Goal: Information Seeking & Learning: Learn about a topic

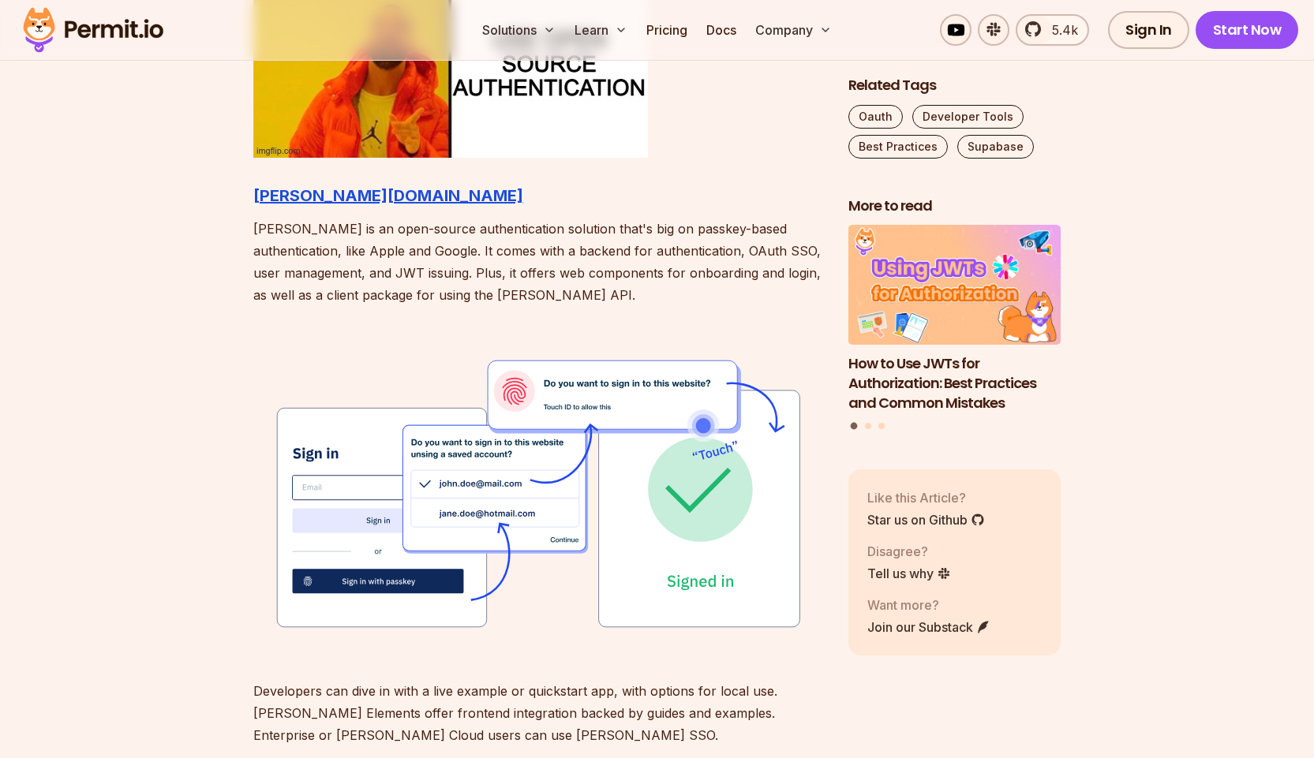
scroll to position [1736, 0]
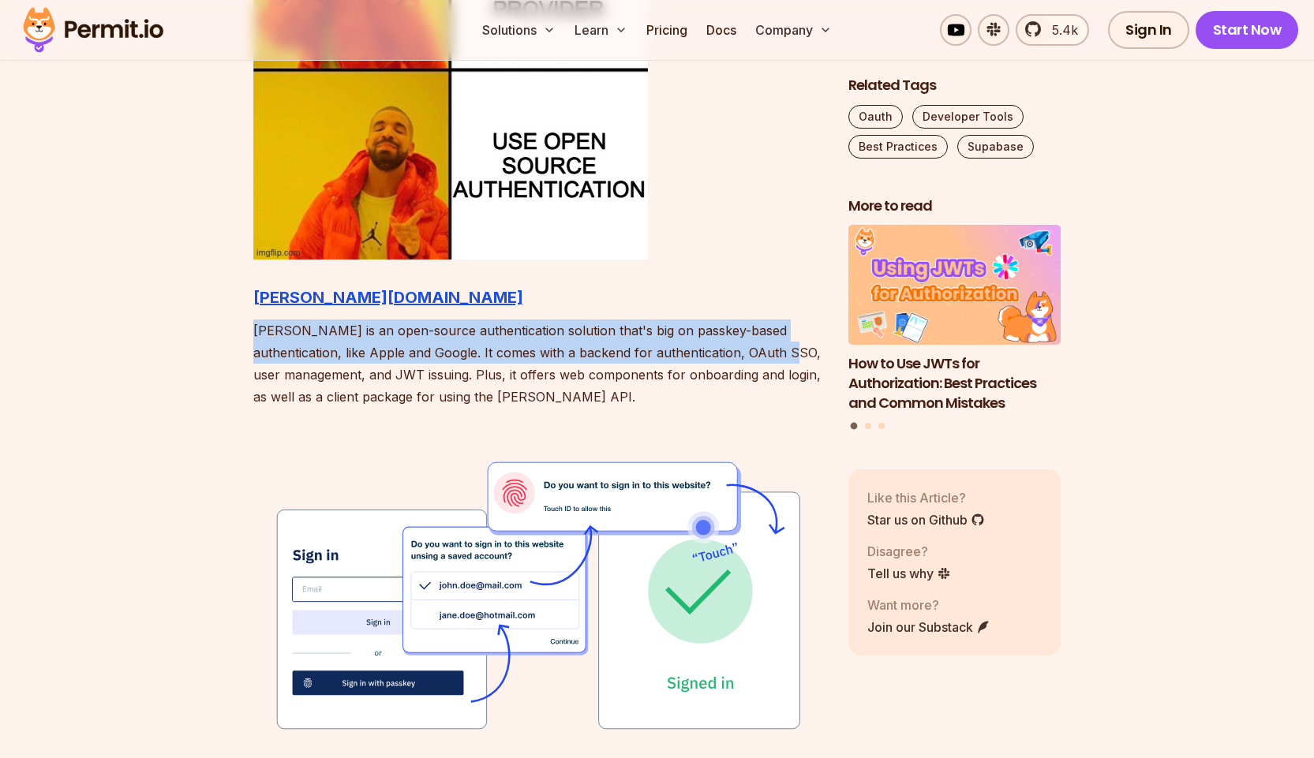
drag, startPoint x: 242, startPoint y: 331, endPoint x: 751, endPoint y: 344, distance: 509.2
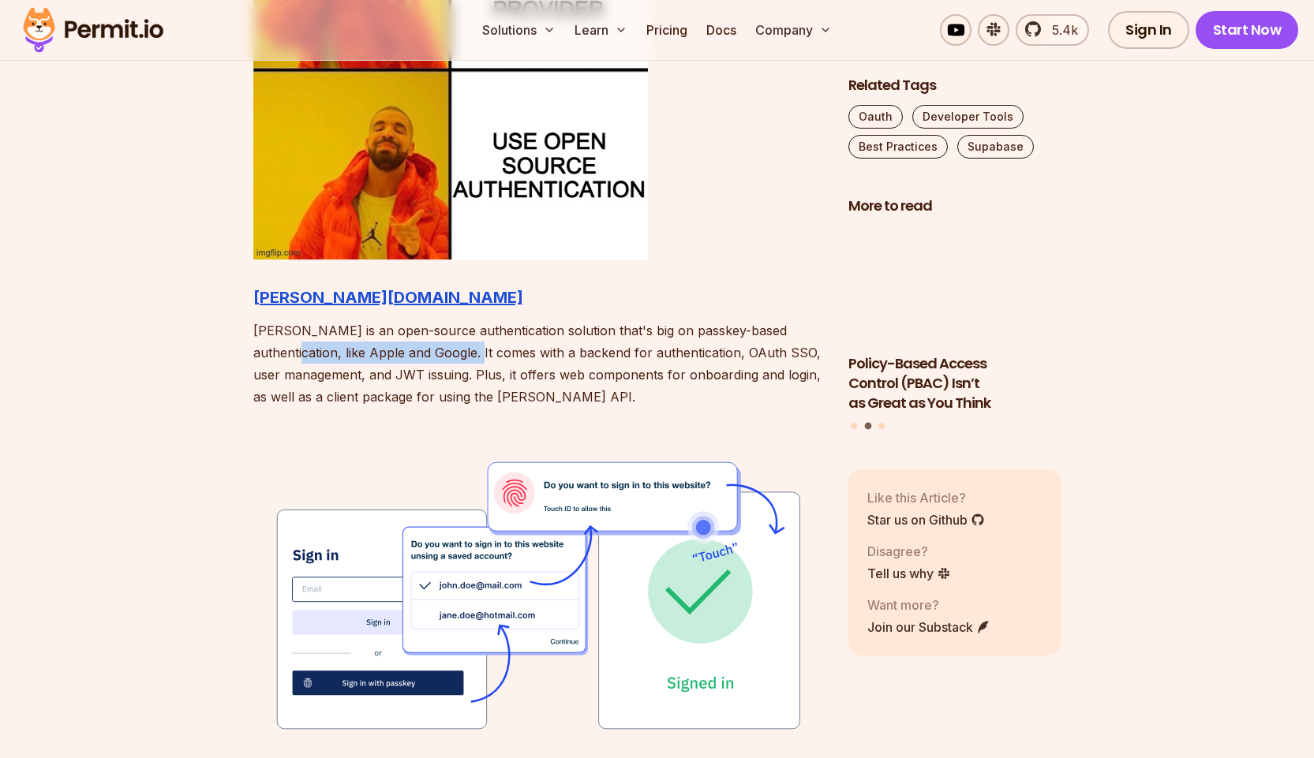
drag, startPoint x: 228, startPoint y: 346, endPoint x: 417, endPoint y: 352, distance: 189.5
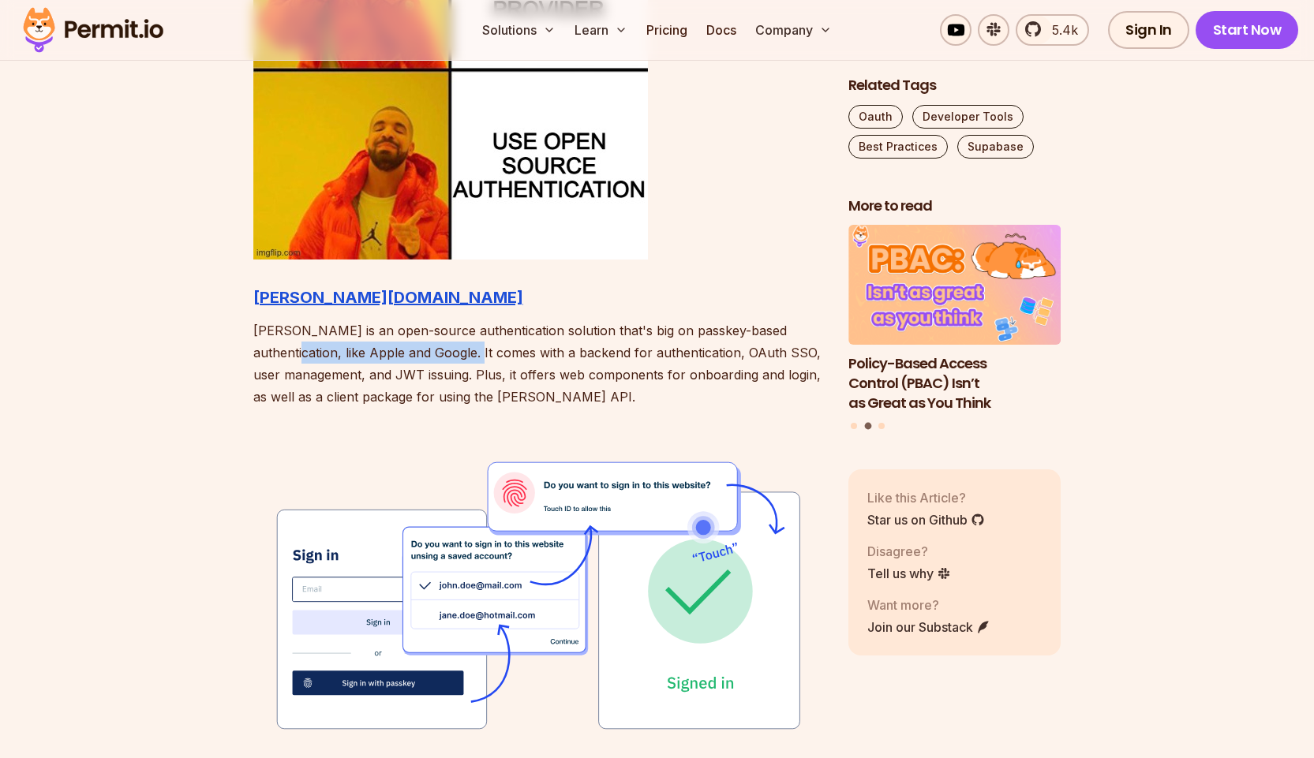
click at [432, 357] on p "[PERSON_NAME] is an open-source authentication solution that's big on passkey-b…" at bounding box center [538, 364] width 570 height 88
drag, startPoint x: 515, startPoint y: 358, endPoint x: 600, endPoint y: 359, distance: 84.5
click at [577, 358] on p "[PERSON_NAME] is an open-source authentication solution that's big on passkey-b…" at bounding box center [538, 364] width 570 height 88
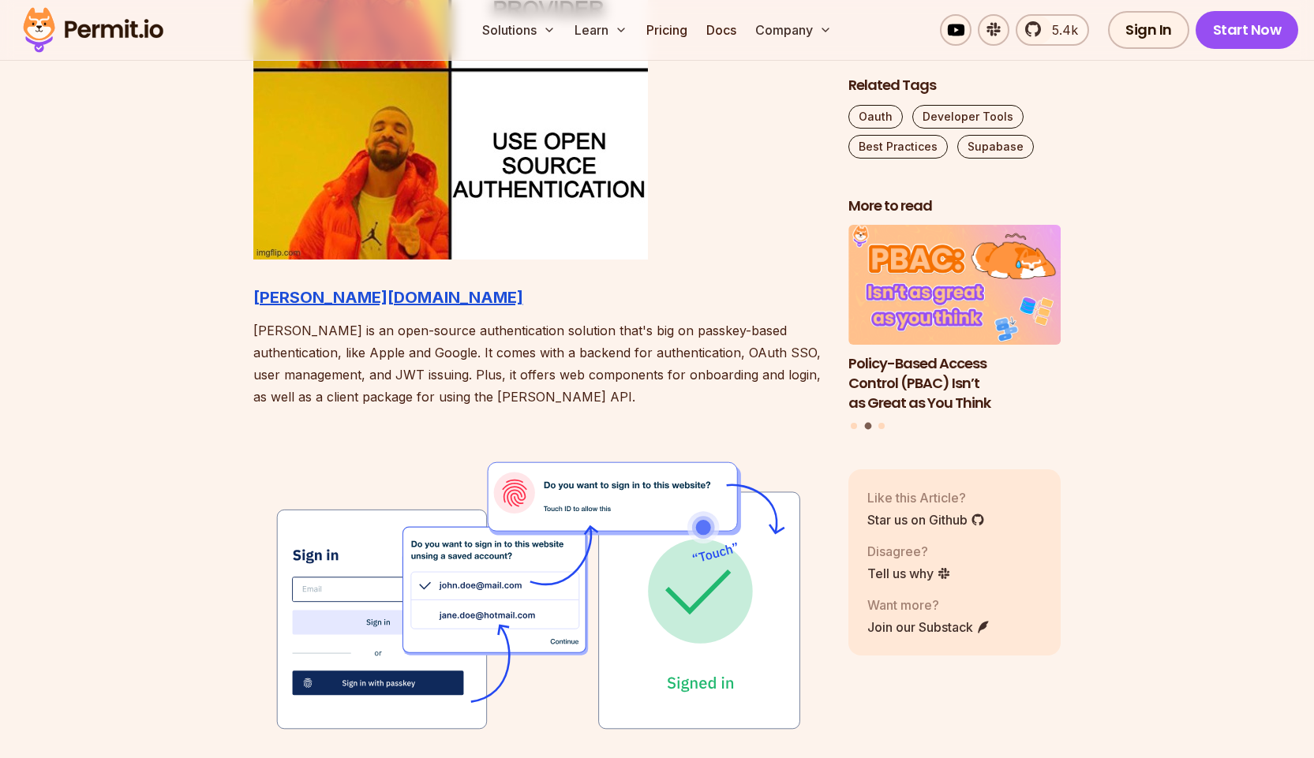
click at [604, 359] on p "[PERSON_NAME] is an open-source authentication solution that's big on passkey-b…" at bounding box center [538, 364] width 570 height 88
drag, startPoint x: 604, startPoint y: 359, endPoint x: 678, endPoint y: 361, distance: 74.2
click at [678, 361] on p "[PERSON_NAME] is an open-source authentication solution that's big on passkey-b…" at bounding box center [538, 364] width 570 height 88
click at [657, 398] on p "[PERSON_NAME] is an open-source authentication solution that's big on passkey-b…" at bounding box center [538, 364] width 570 height 88
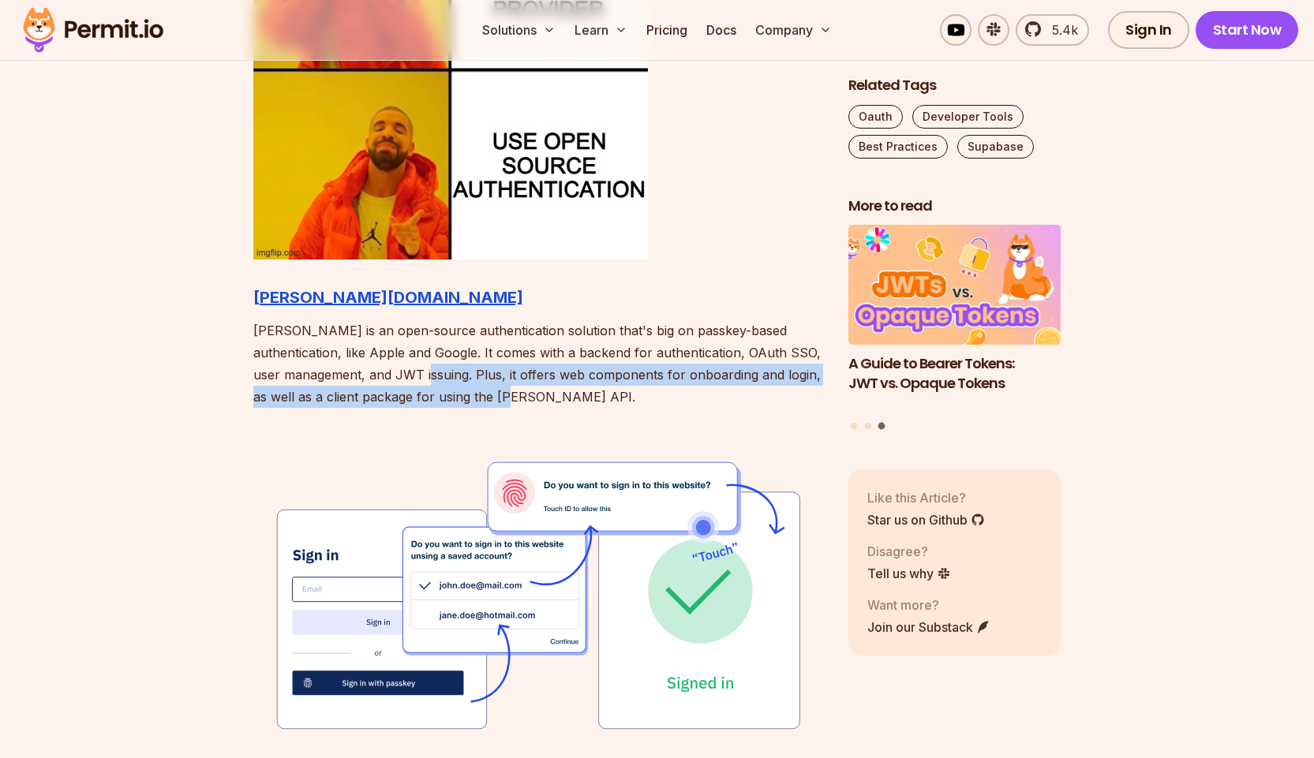
drag, startPoint x: 448, startPoint y: 367, endPoint x: 549, endPoint y: 386, distance: 102.8
click at [549, 386] on p "[PERSON_NAME] is an open-source authentication solution that's big on passkey-b…" at bounding box center [538, 364] width 570 height 88
click at [576, 394] on p "[PERSON_NAME] is an open-source authentication solution that's big on passkey-b…" at bounding box center [538, 364] width 570 height 88
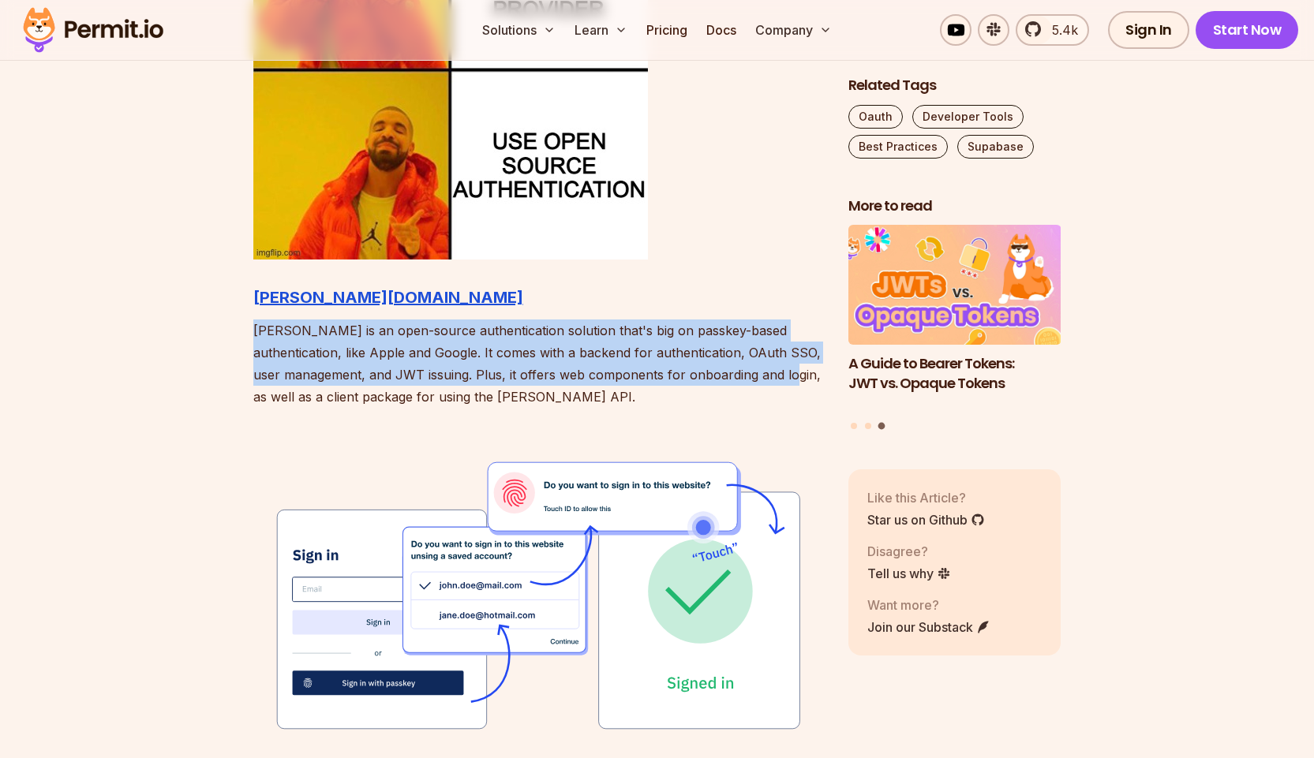
drag, startPoint x: 227, startPoint y: 404, endPoint x: 535, endPoint y: 409, distance: 307.8
click at [568, 397] on p "[PERSON_NAME] is an open-source authentication solution that's big on passkey-b…" at bounding box center [538, 364] width 570 height 88
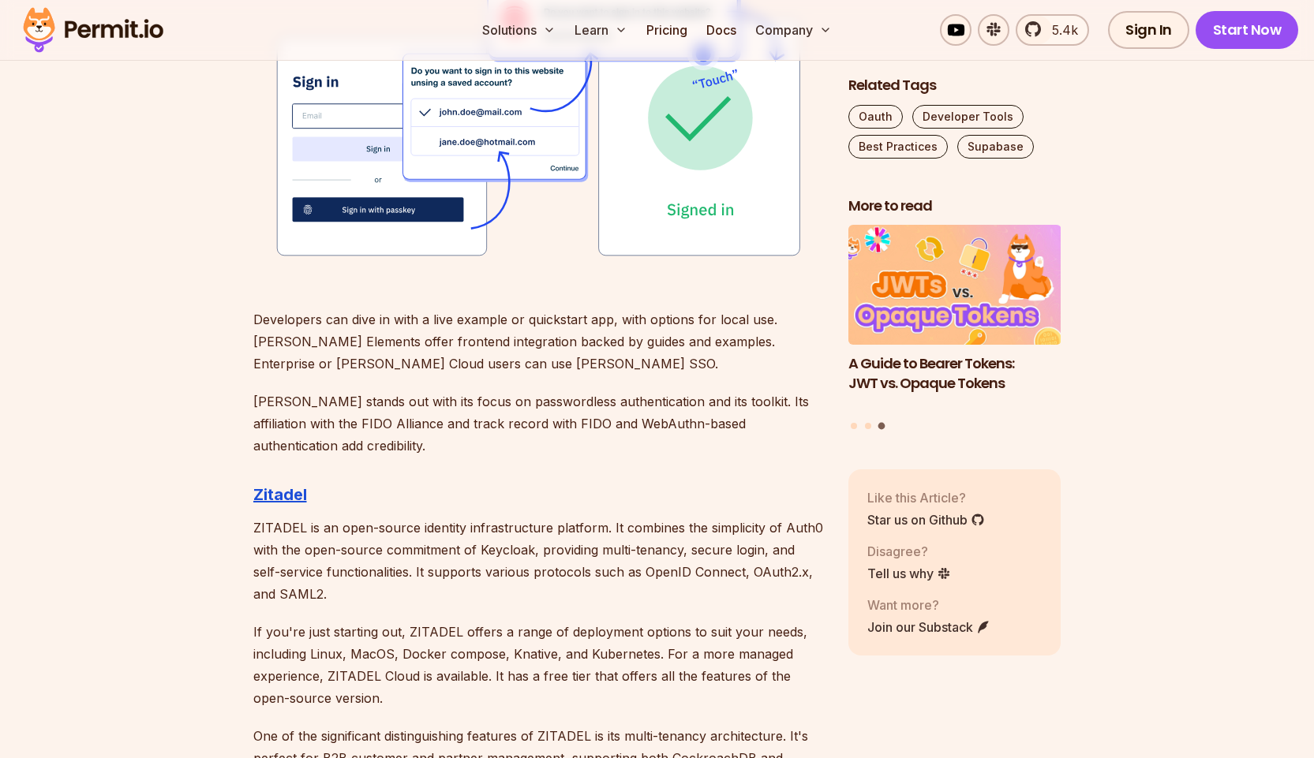
scroll to position [2368, 0]
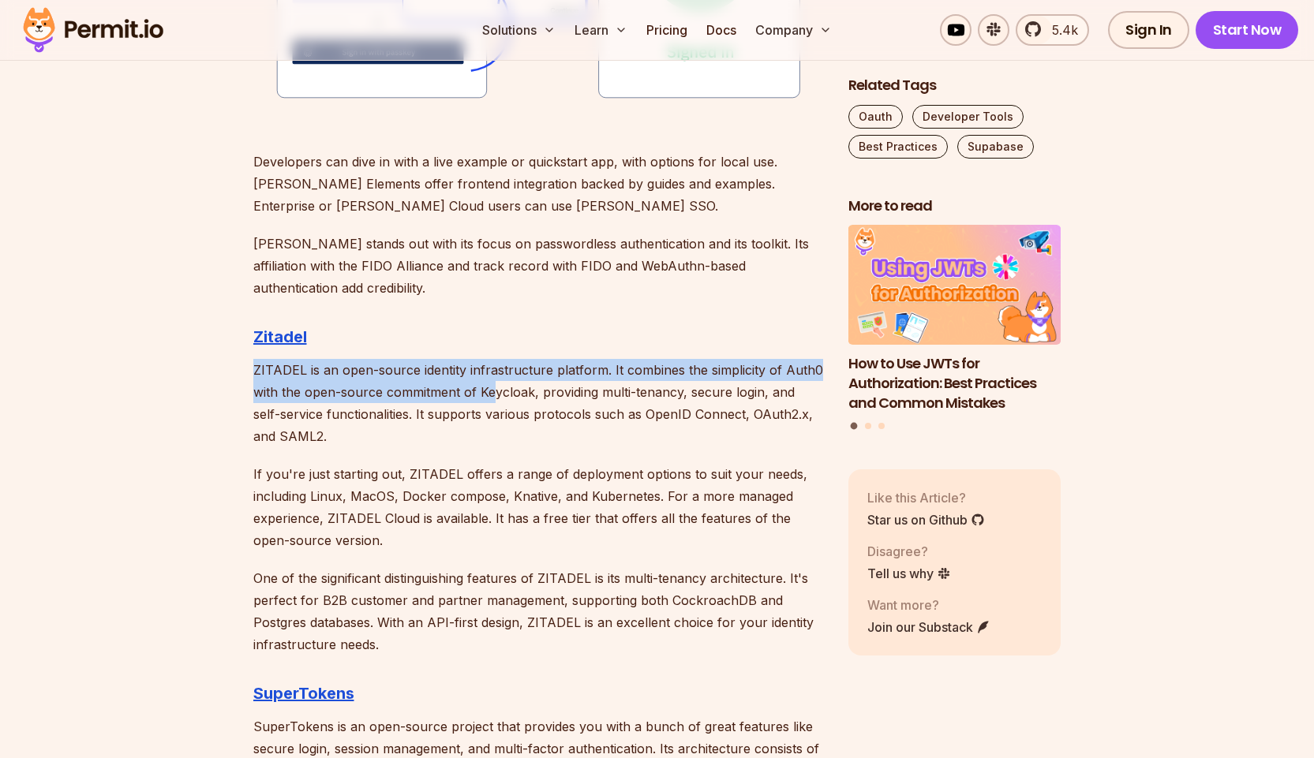
drag, startPoint x: 255, startPoint y: 378, endPoint x: 531, endPoint y: 389, distance: 276.4
click at [495, 387] on p "ZITADEL is an open-source identity infrastructure platform. It combines the sim…" at bounding box center [538, 403] width 570 height 88
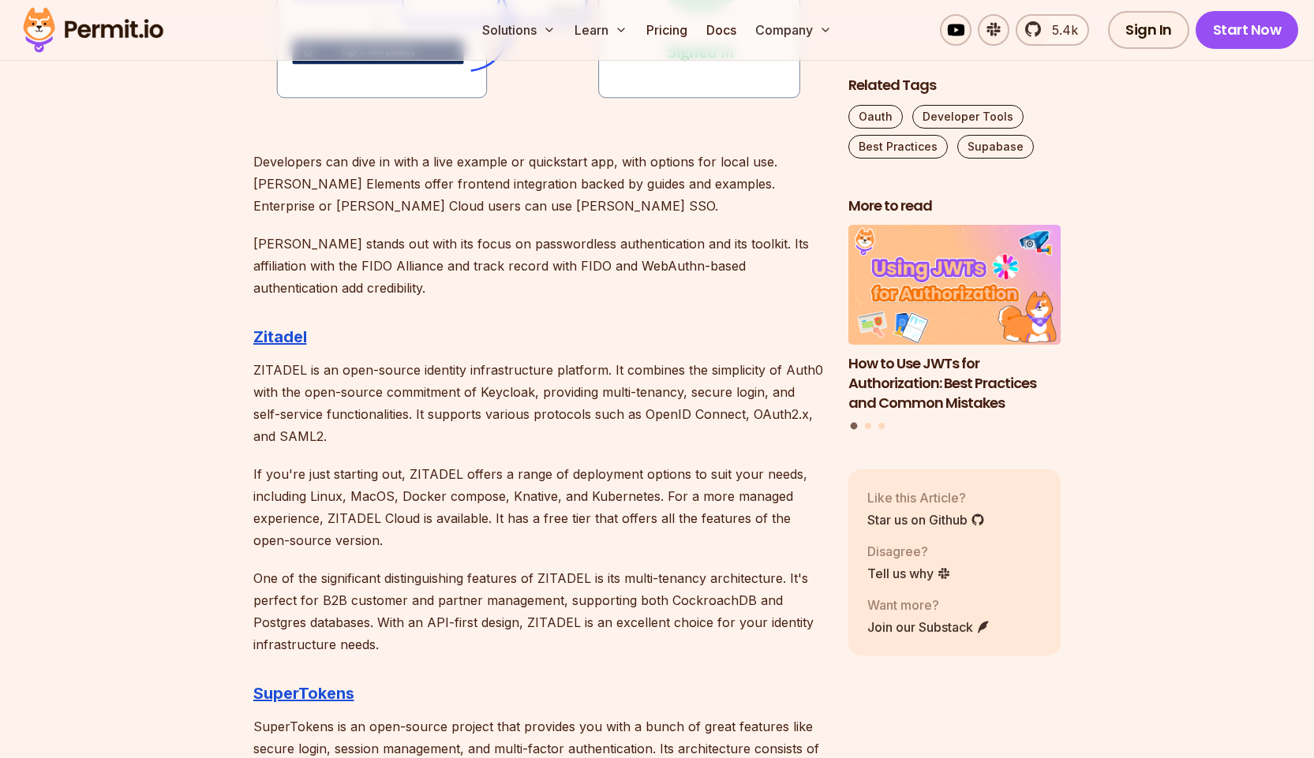
click at [622, 393] on p "ZITADEL is an open-source identity infrastructure platform. It combines the sim…" at bounding box center [538, 403] width 570 height 88
drag, startPoint x: 612, startPoint y: 365, endPoint x: 807, endPoint y: 369, distance: 195.0
click at [807, 369] on p "ZITADEL is an open-source identity infrastructure platform. It combines the sim…" at bounding box center [538, 403] width 570 height 88
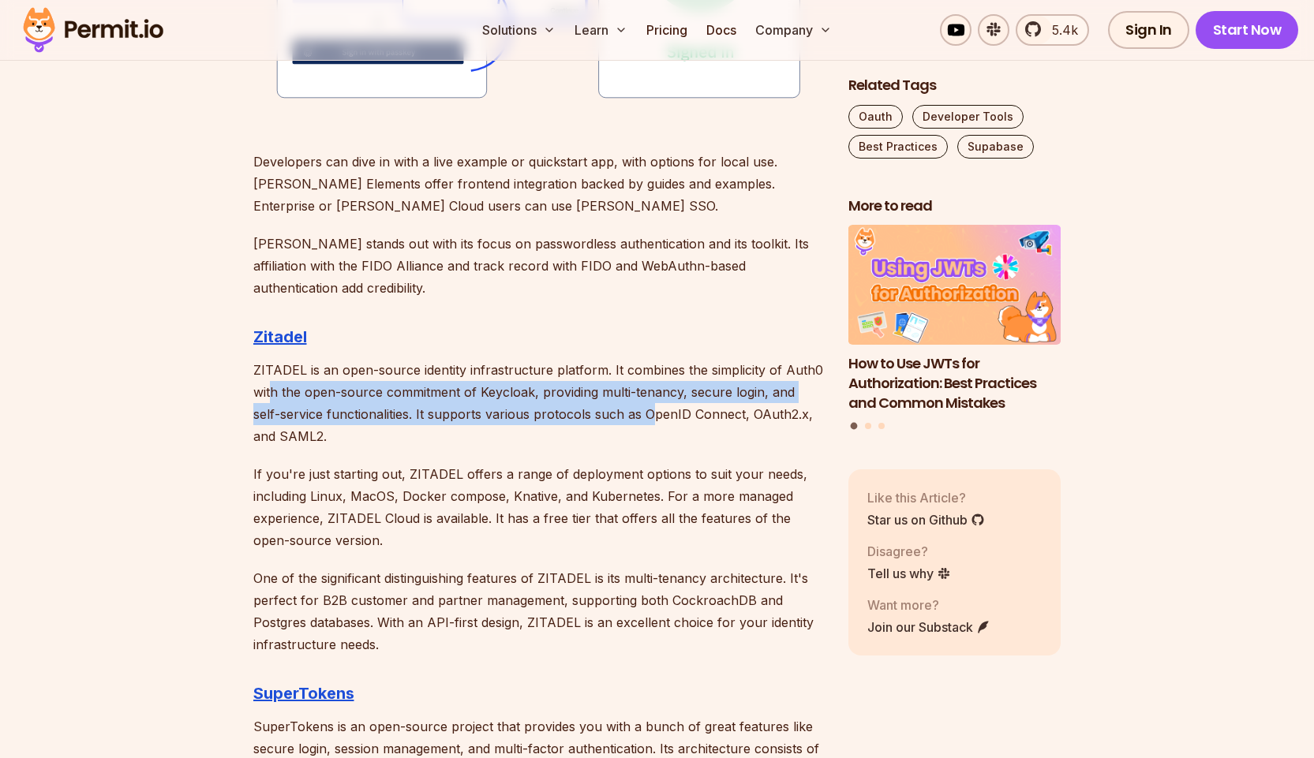
drag, startPoint x: 270, startPoint y: 387, endPoint x: 649, endPoint y: 414, distance: 379.8
click at [649, 414] on p "ZITADEL is an open-source identity infrastructure platform. It combines the sim…" at bounding box center [538, 403] width 570 height 88
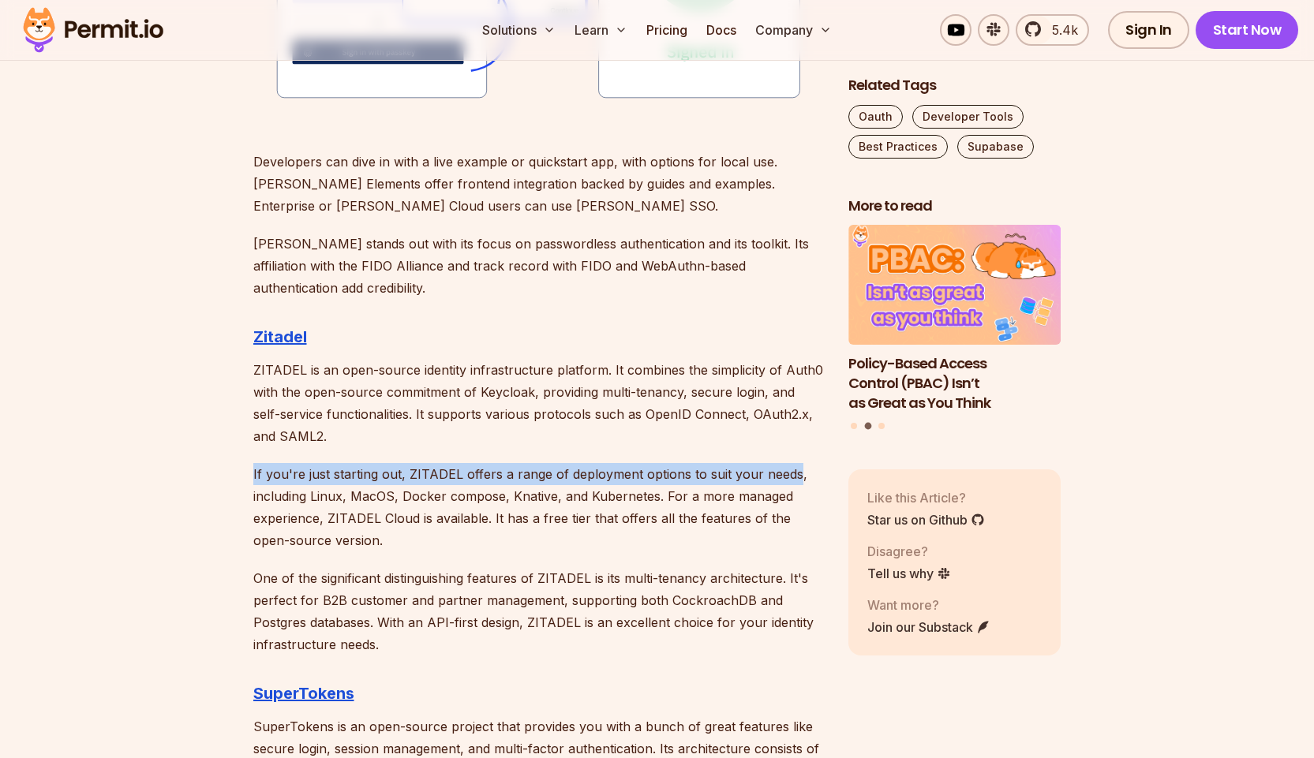
drag, startPoint x: 239, startPoint y: 466, endPoint x: 754, endPoint y: 480, distance: 515.6
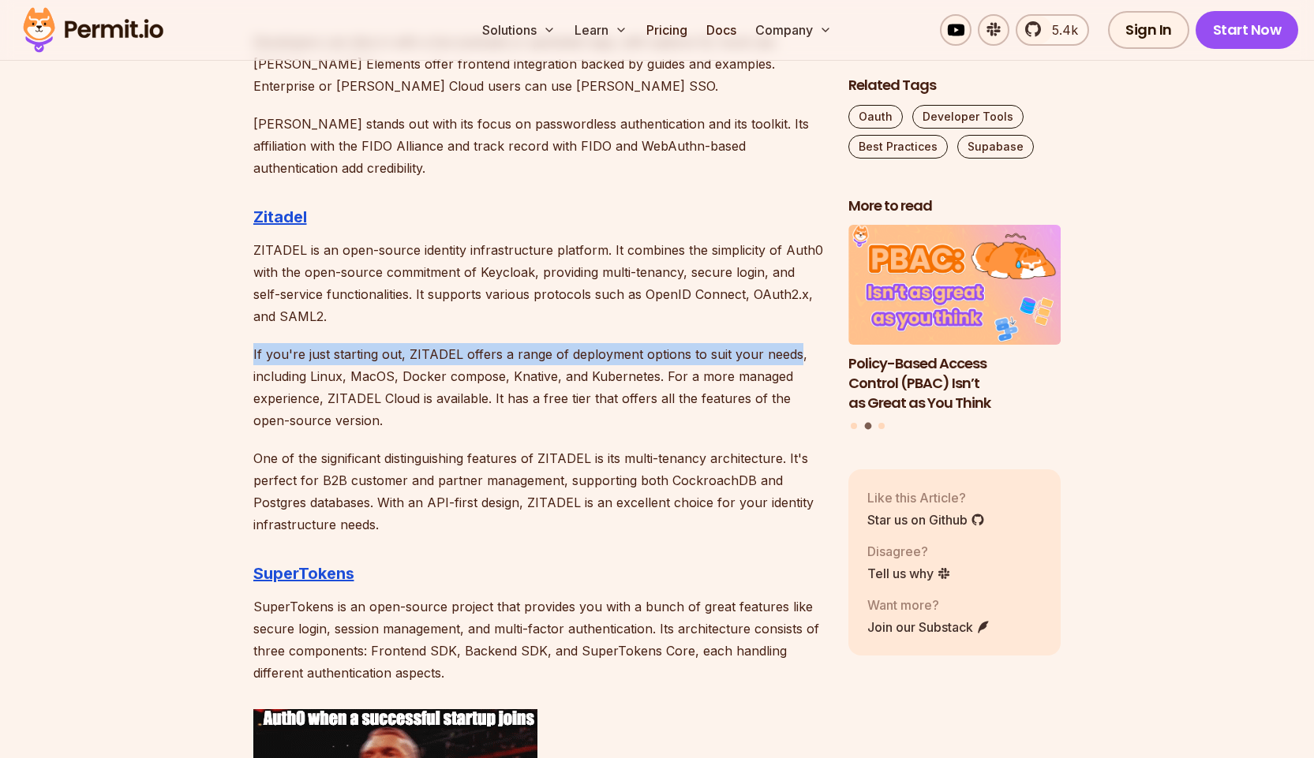
scroll to position [2525, 0]
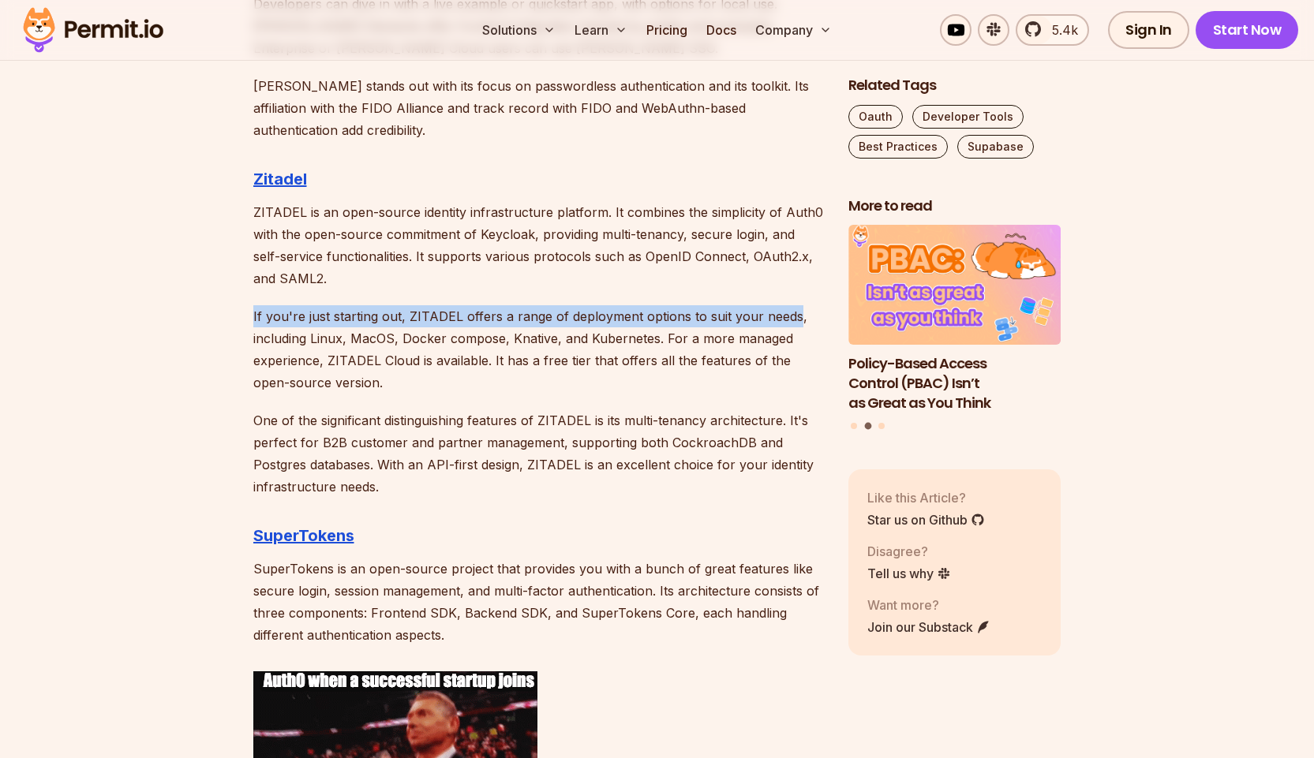
click at [710, 311] on p "If you're just starting out, ZITADEL offers a range of deployment options to su…" at bounding box center [538, 349] width 570 height 88
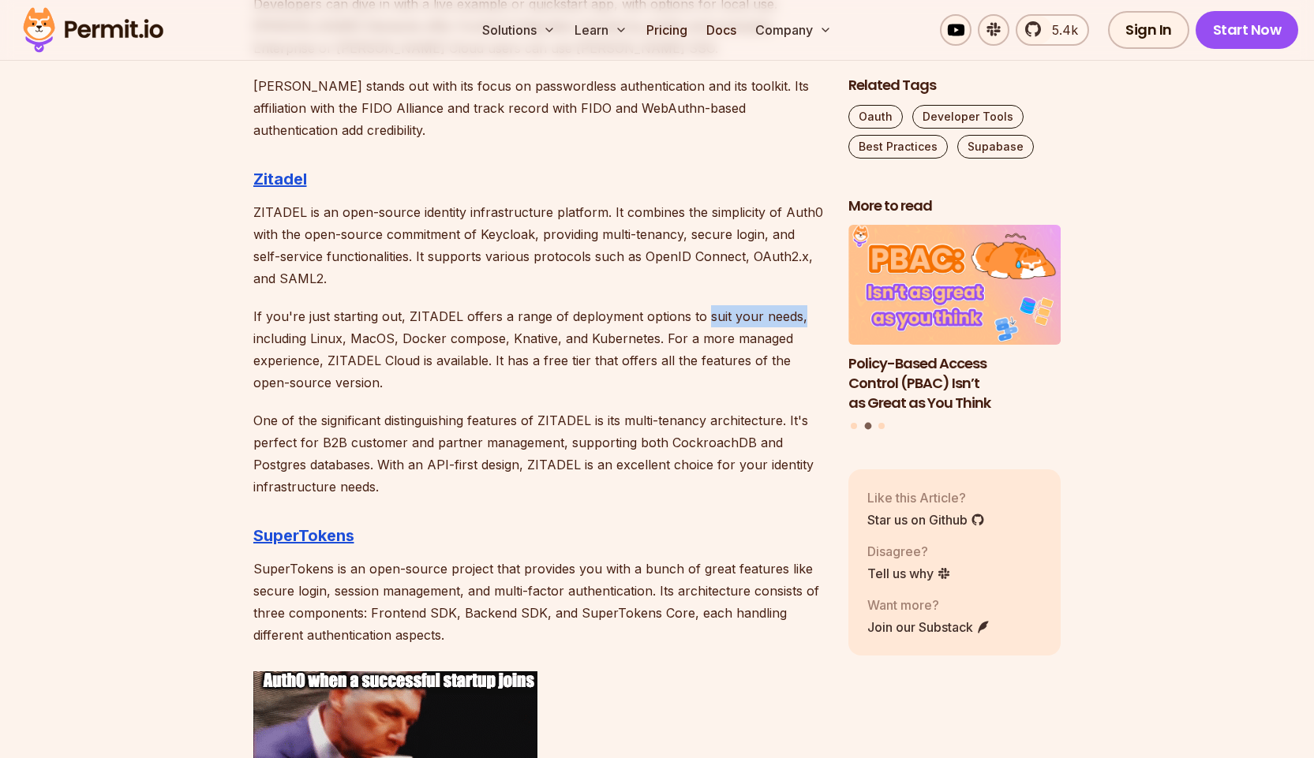
drag, startPoint x: 710, startPoint y: 311, endPoint x: 834, endPoint y: 318, distance: 124.1
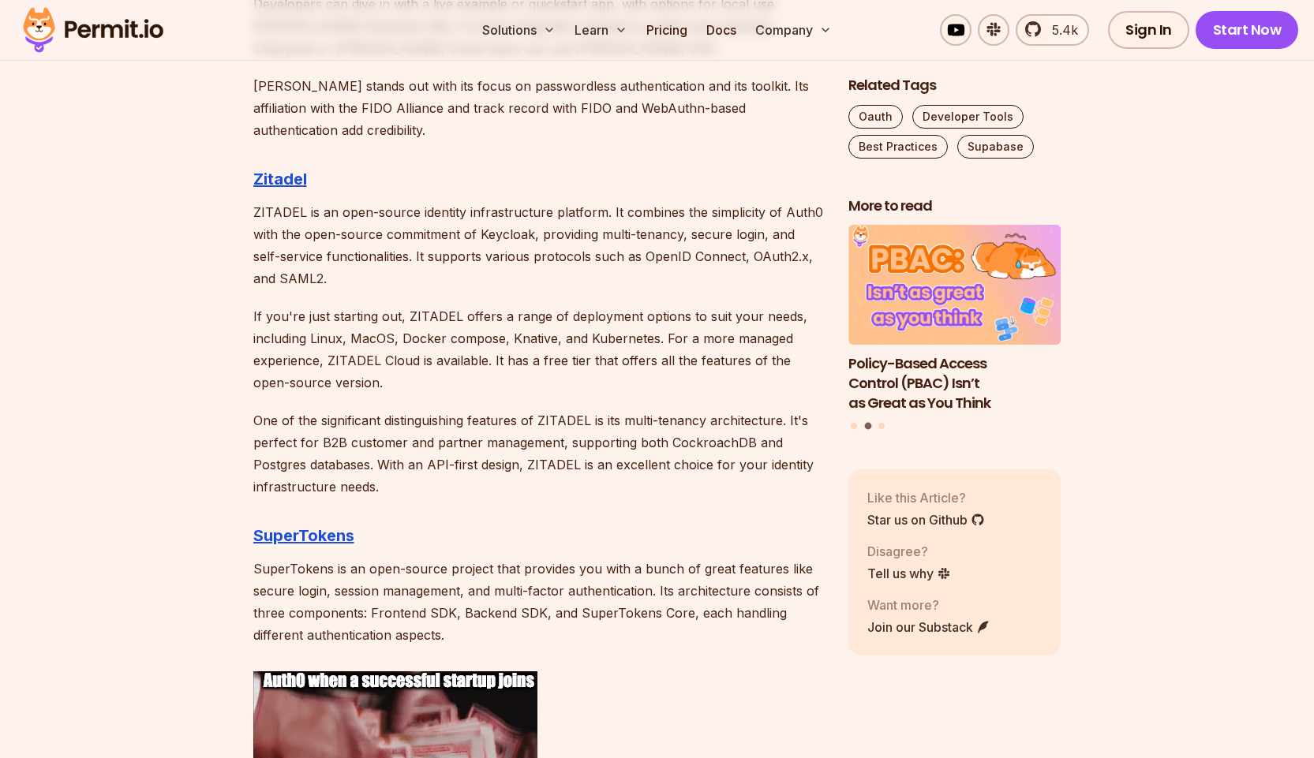
click at [266, 345] on p "If you're just starting out, ZITADEL offers a range of deployment options to su…" at bounding box center [538, 349] width 570 height 88
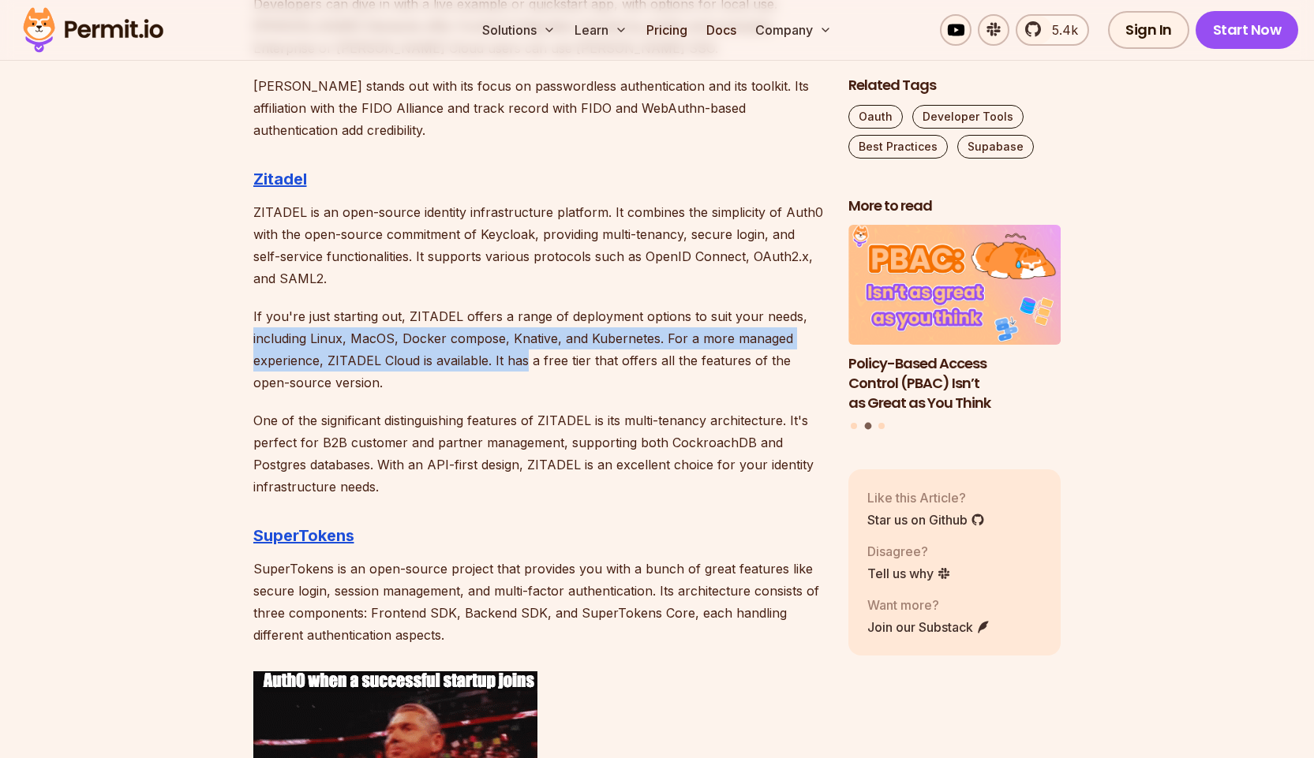
drag, startPoint x: 249, startPoint y: 339, endPoint x: 524, endPoint y: 354, distance: 275.8
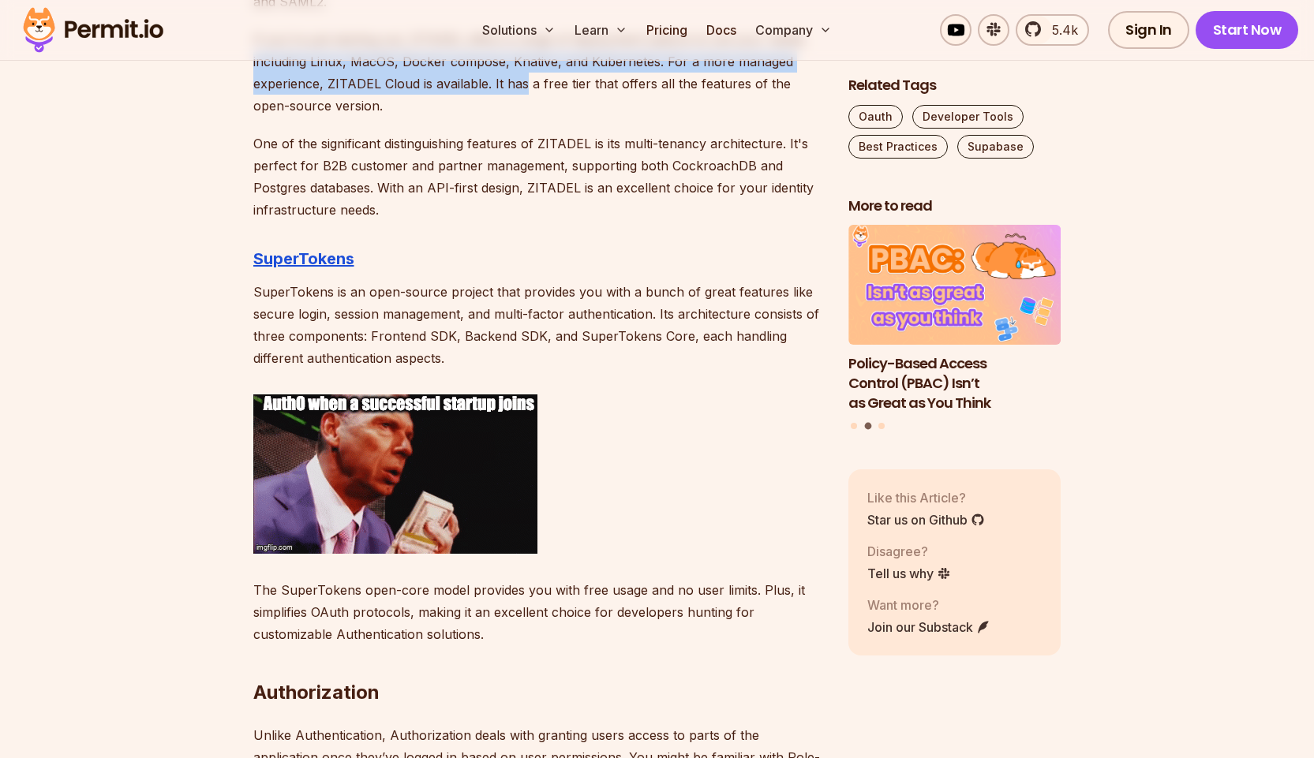
scroll to position [2841, 0]
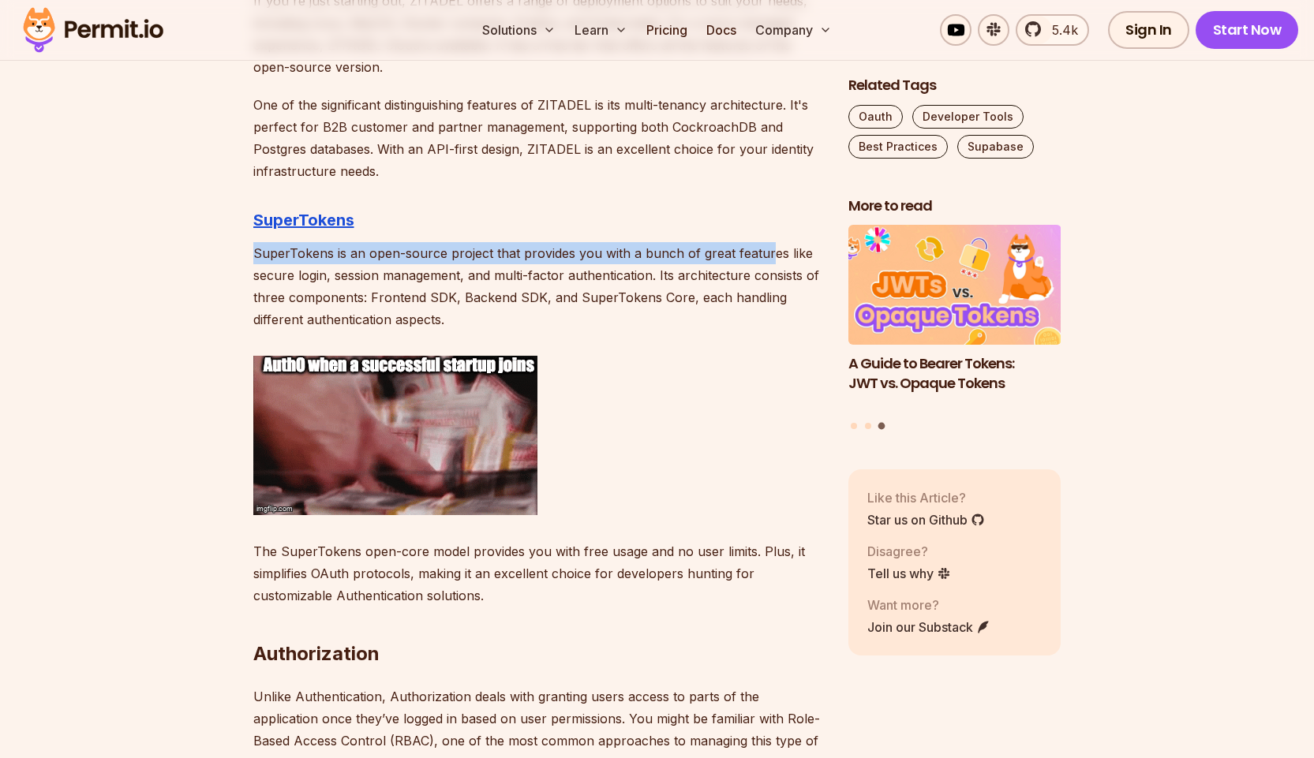
drag, startPoint x: 240, startPoint y: 242, endPoint x: 765, endPoint y: 247, distance: 524.9
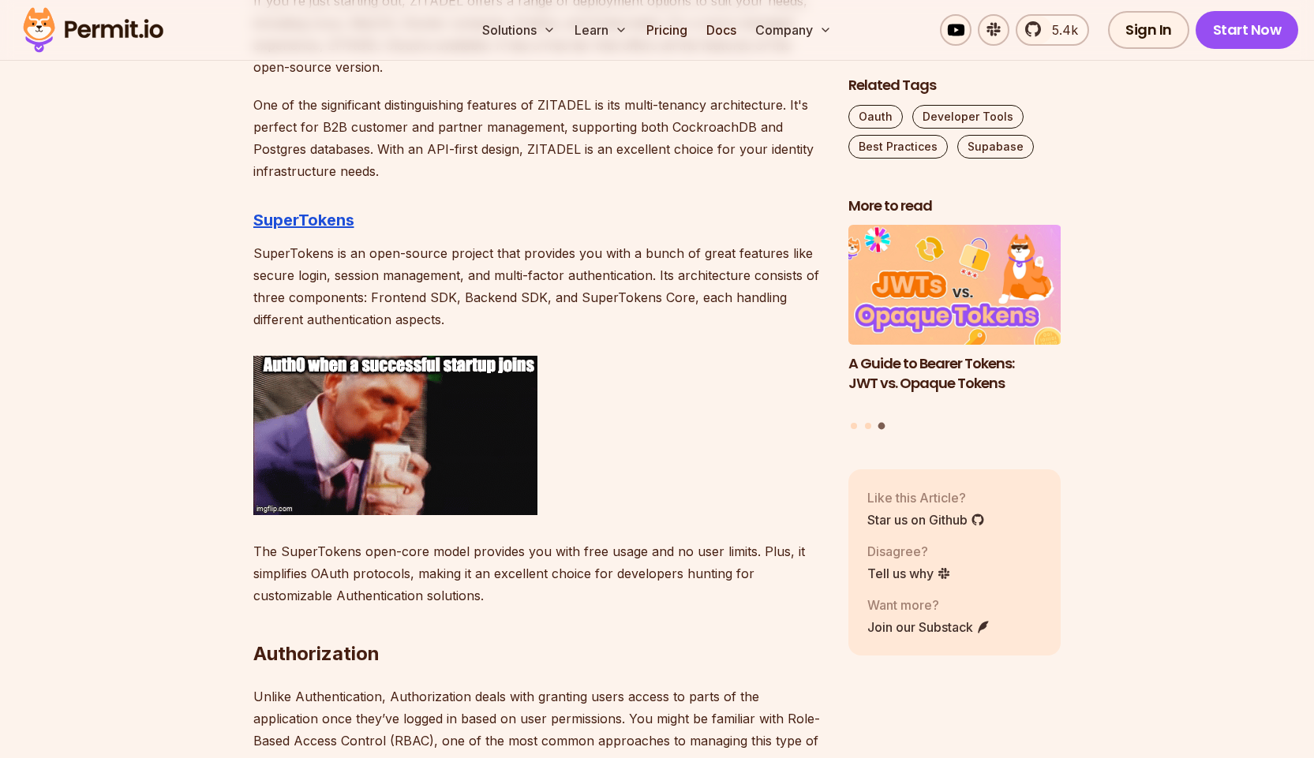
click at [292, 267] on p "SuperTokens is an open-source project that provides you with a bunch of great f…" at bounding box center [538, 286] width 570 height 88
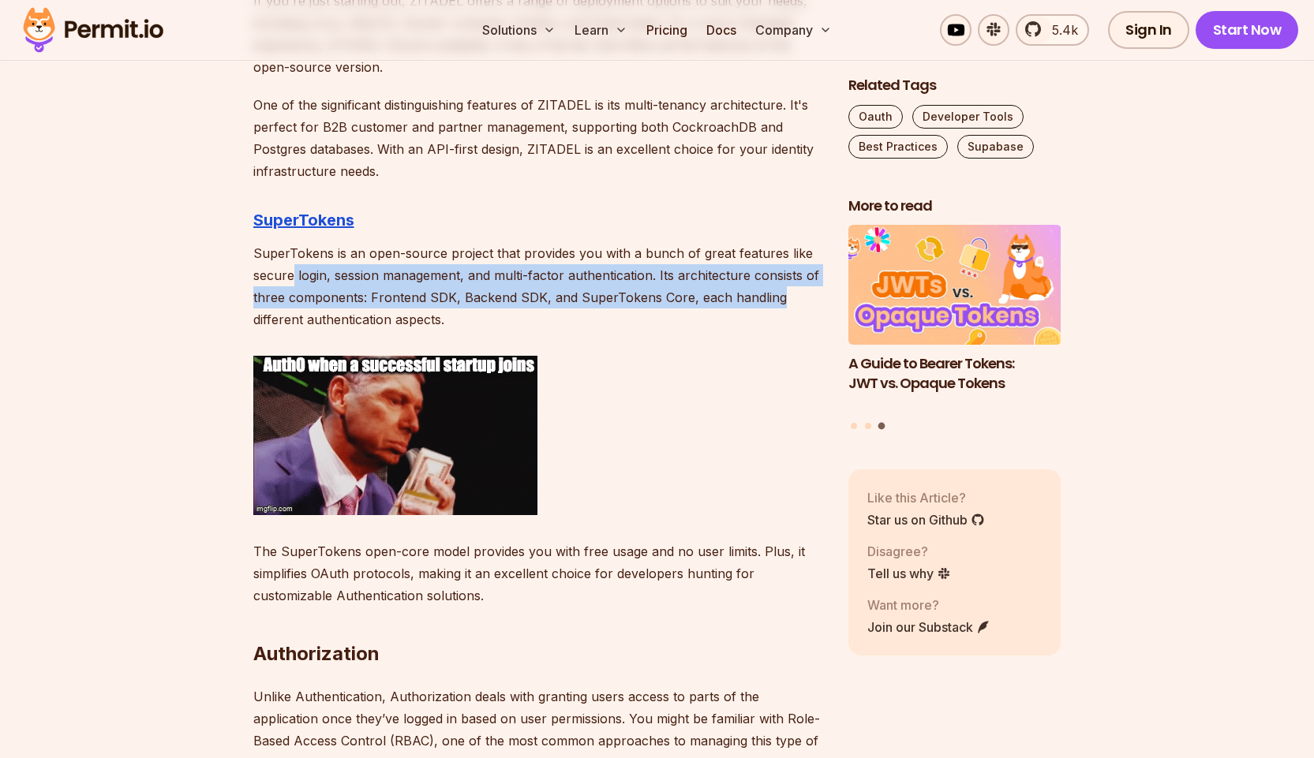
drag, startPoint x: 292, startPoint y: 267, endPoint x: 795, endPoint y: 290, distance: 503.3
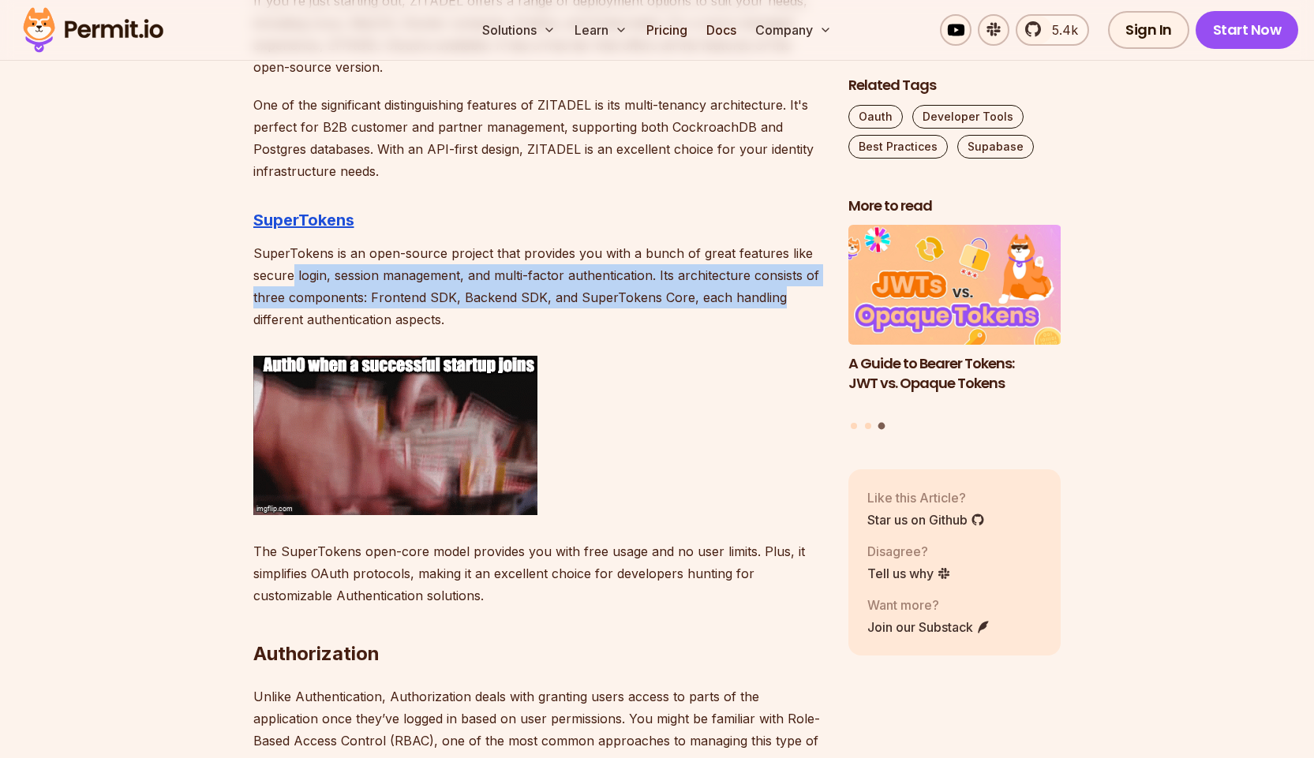
click at [795, 290] on p "SuperTokens is an open-source project that provides you with a bunch of great f…" at bounding box center [538, 286] width 570 height 88
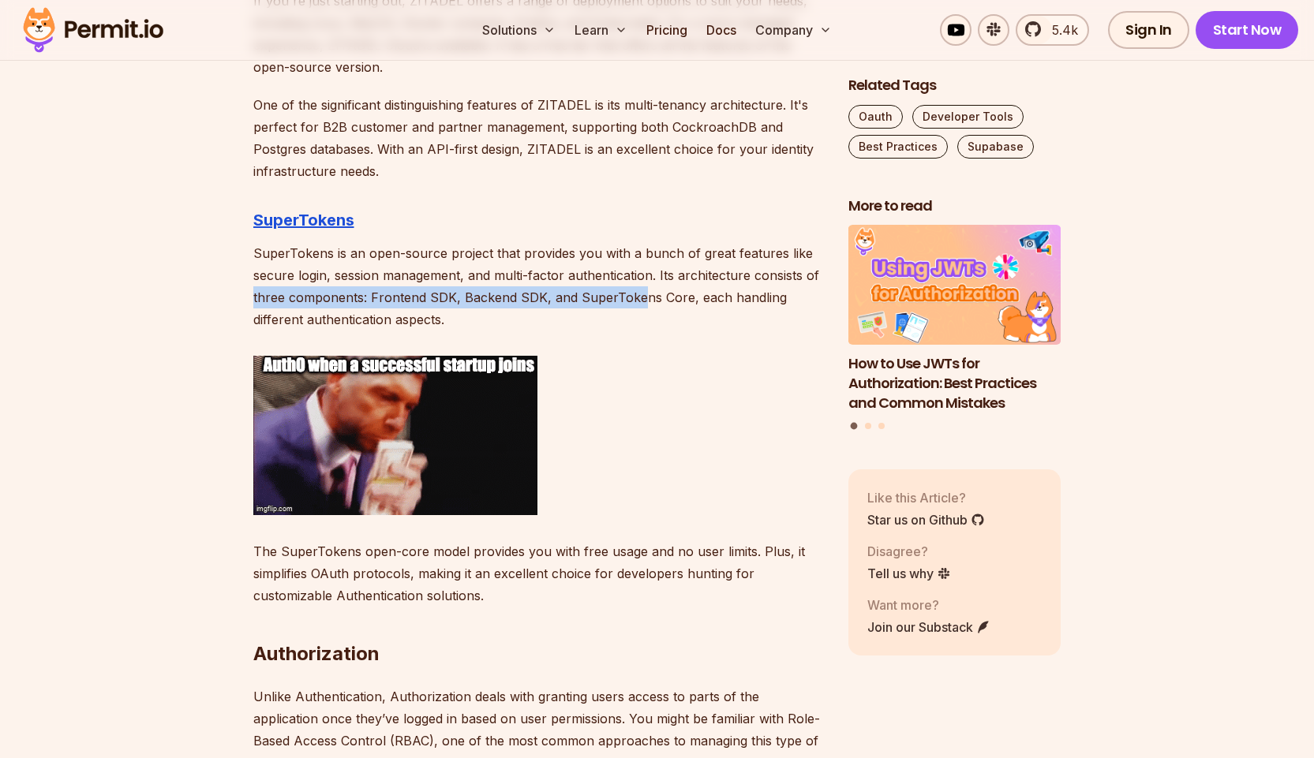
drag, startPoint x: 223, startPoint y: 299, endPoint x: 698, endPoint y: 313, distance: 475.3
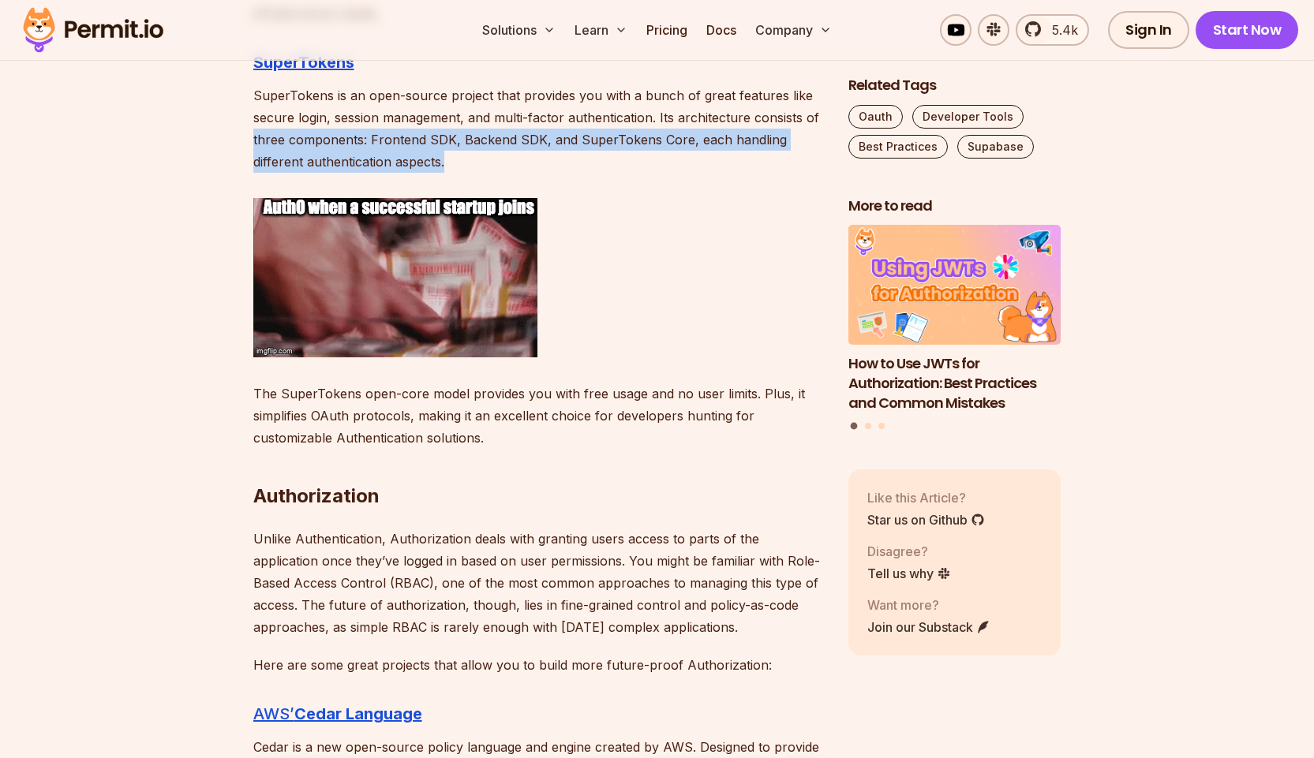
scroll to position [3315, 0]
